Goal: Information Seeking & Learning: Learn about a topic

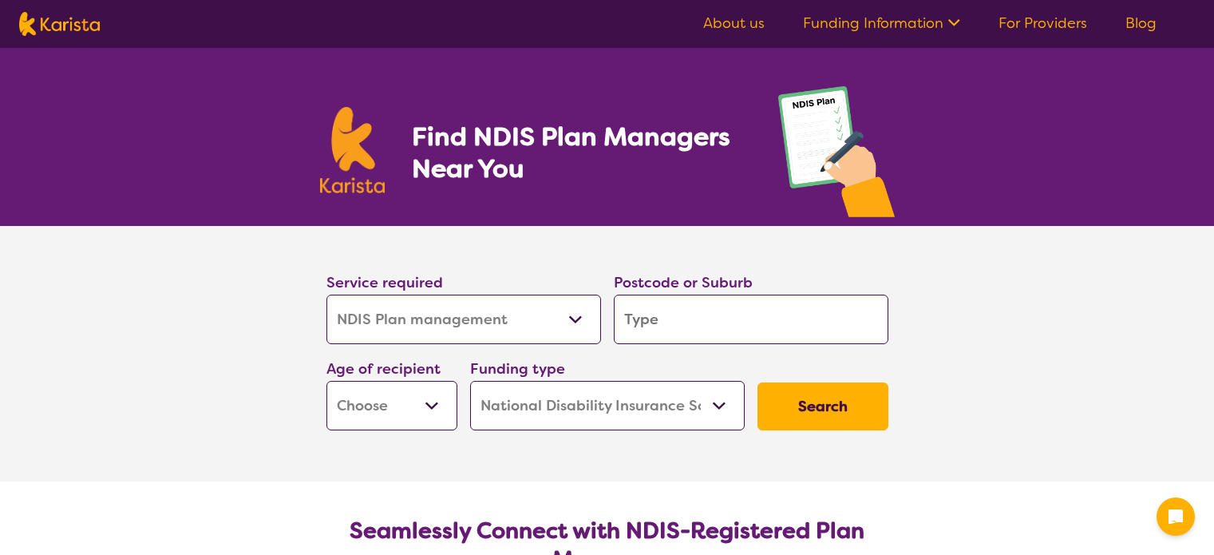
select select "NDIS Plan management"
select select "NDIS"
select select "NDIS Plan management"
select select "NDIS"
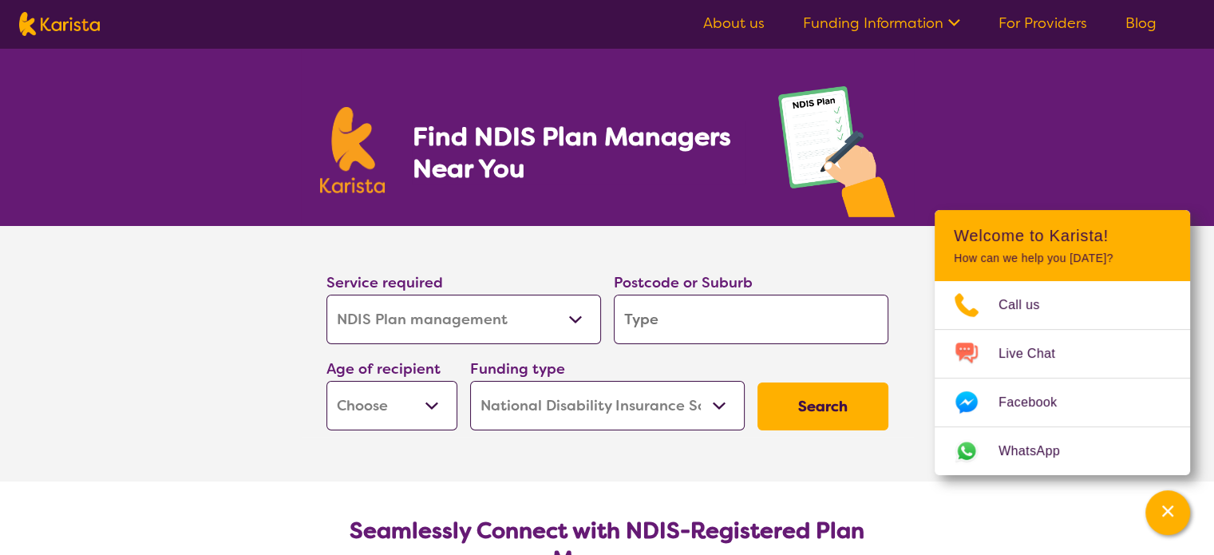
click at [530, 330] on select "Allied Health Assistant Assessment ([MEDICAL_DATA] or [MEDICAL_DATA]) Behaviour…" at bounding box center [463, 318] width 274 height 49
select select "NDIS Support Coordination"
click at [326, 294] on select "Allied Health Assistant Assessment ([MEDICAL_DATA] or [MEDICAL_DATA]) Behaviour…" at bounding box center [463, 318] width 274 height 49
select select "NDIS Support Coordination"
click at [679, 315] on input "search" at bounding box center [751, 318] width 274 height 49
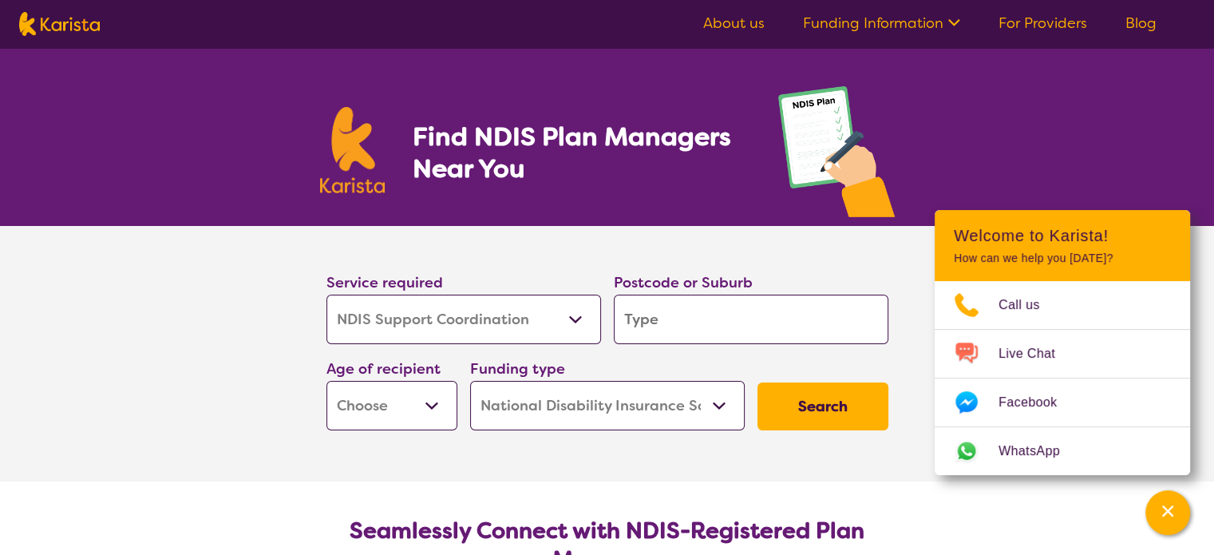
click at [676, 318] on input "search" at bounding box center [751, 318] width 274 height 49
click at [698, 321] on input "search" at bounding box center [751, 318] width 274 height 49
type input "3"
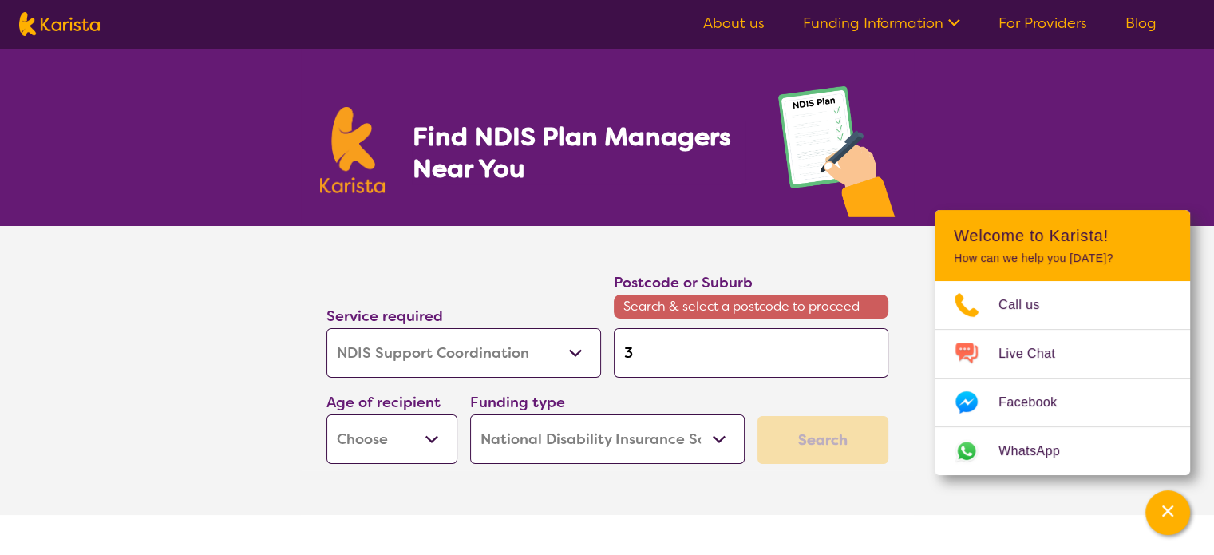
type input "30"
type input "306"
type input "3064"
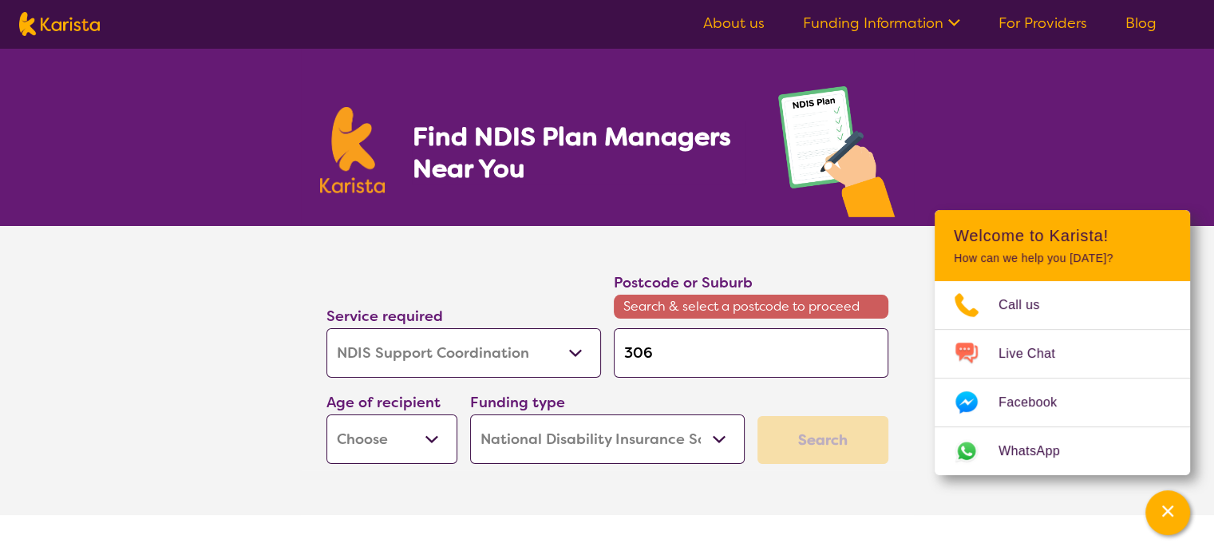
type input "3064"
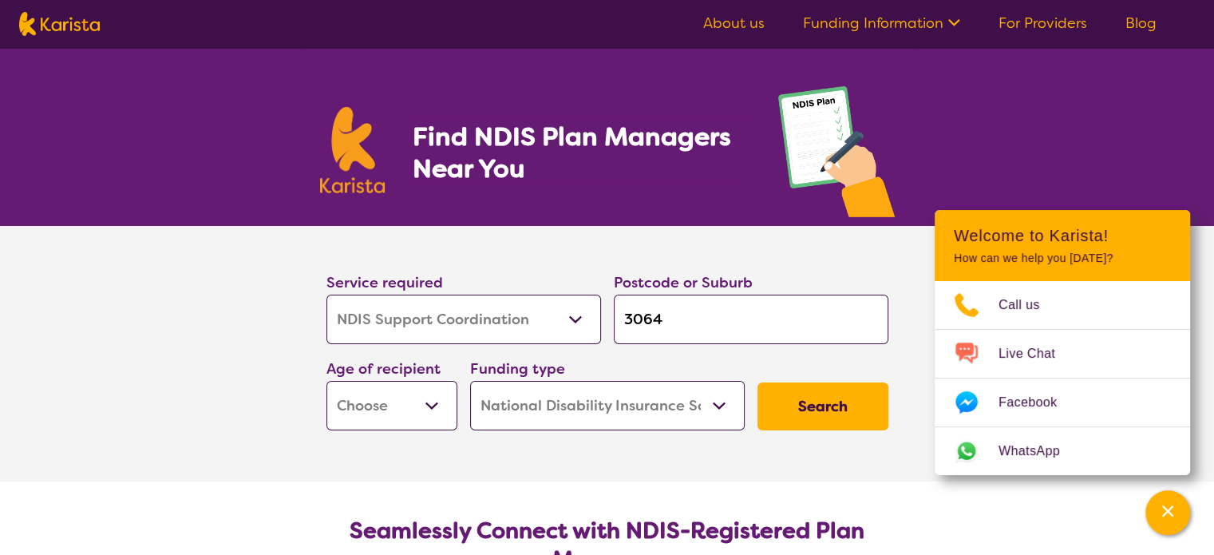
type input "3064"
click at [757, 382] on button "Search" at bounding box center [822, 406] width 131 height 48
click at [368, 411] on select "Early Childhood - 0 to 9 Child - 10 to 11 Adolescent - 12 to 17 Adult - 18 to 6…" at bounding box center [391, 405] width 131 height 49
select select "AG"
click at [326, 381] on select "Early Childhood - 0 to 9 Child - 10 to 11 Adolescent - 12 to 17 Adult - 18 to 6…" at bounding box center [391, 405] width 131 height 49
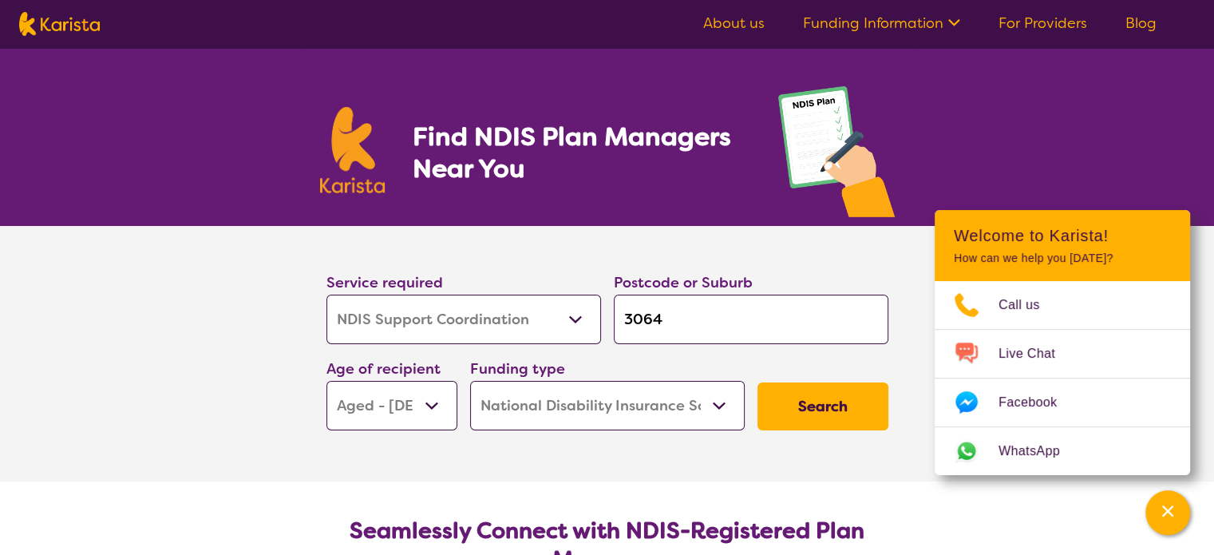
select select "AG"
click at [404, 353] on div "Age of recipient Early Childhood - 0 to 9 Child - 10 to 11 Adolescent - 12 to 1…" at bounding box center [392, 393] width 144 height 86
click at [393, 401] on select "Early Childhood - 0 to 9 Child - 10 to 11 Adolescent - 12 to 17 Adult - 18 to 6…" at bounding box center [391, 405] width 131 height 49
select select "AD"
click at [326, 381] on select "Early Childhood - 0 to 9 Child - 10 to 11 Adolescent - 12 to 17 Adult - 18 to 6…" at bounding box center [391, 405] width 131 height 49
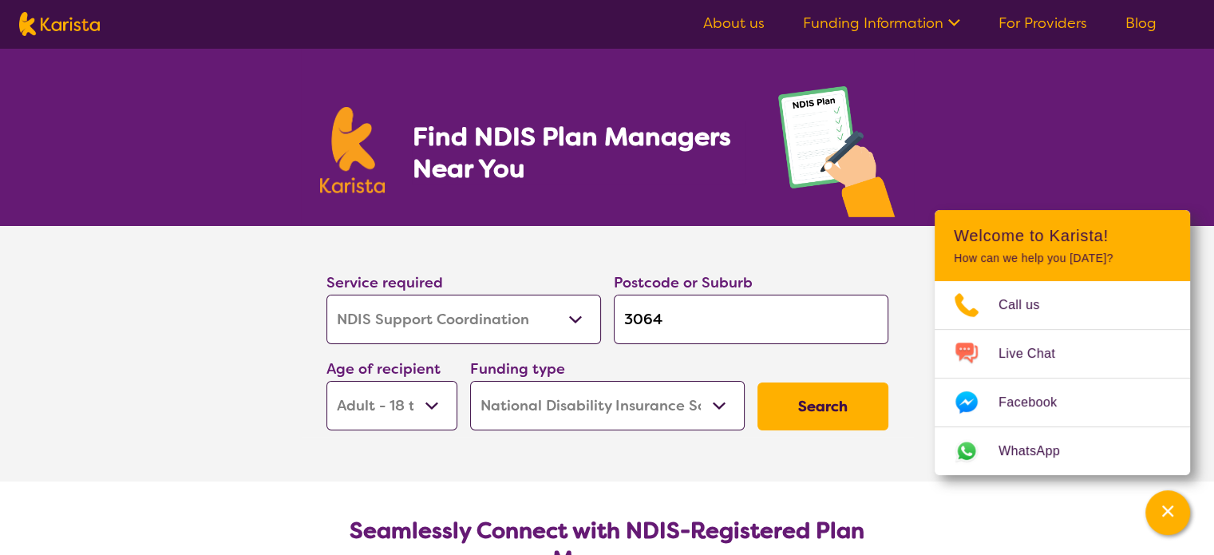
select select "AD"
click at [812, 405] on button "Search" at bounding box center [822, 406] width 131 height 48
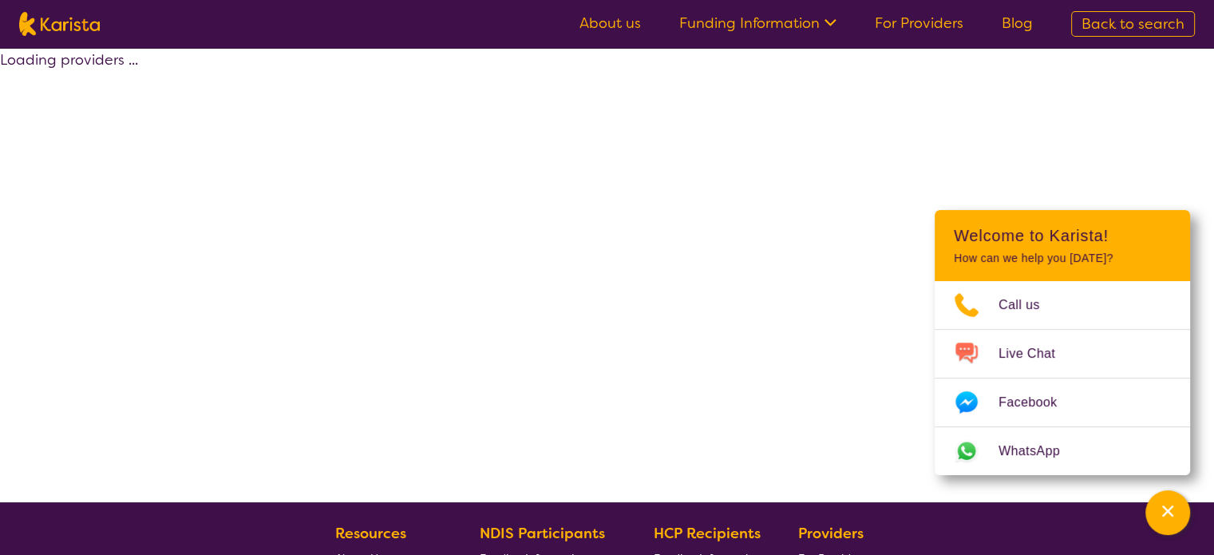
select select "by_score"
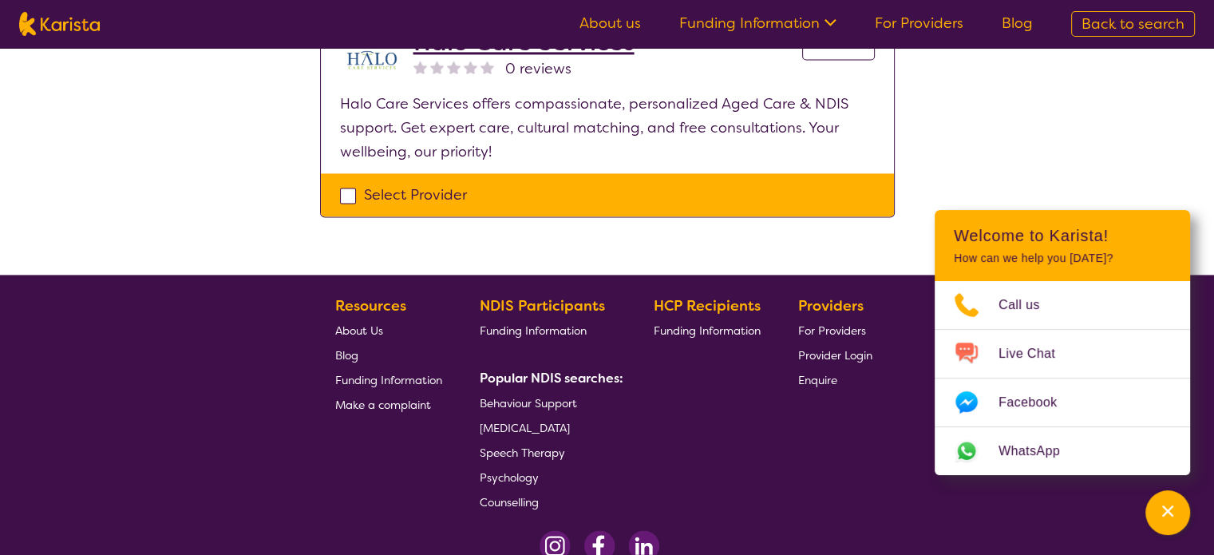
scroll to position [2053, 0]
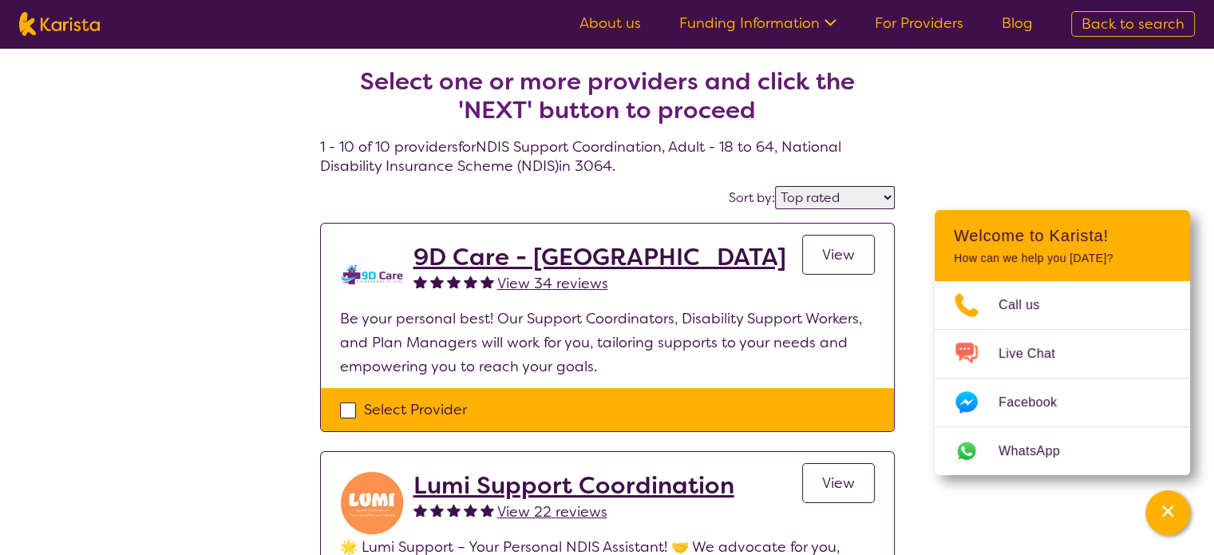
select select "NDIS Plan management"
select select "AD"
select select "NDIS"
select select "NDIS Plan management"
select select "AD"
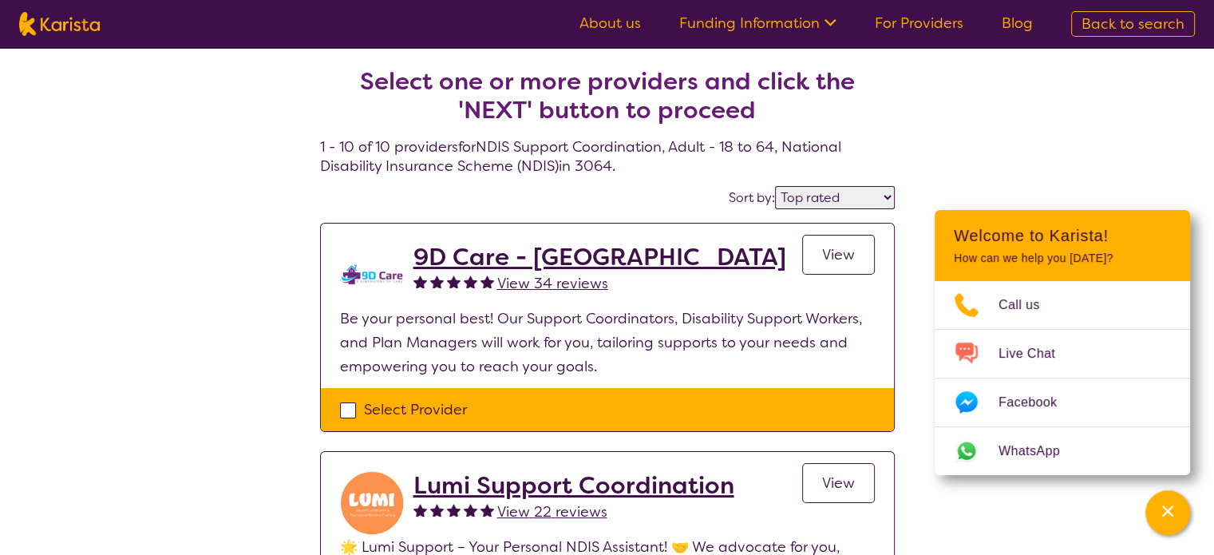
select select "NDIS"
